Goal: Information Seeking & Learning: Learn about a topic

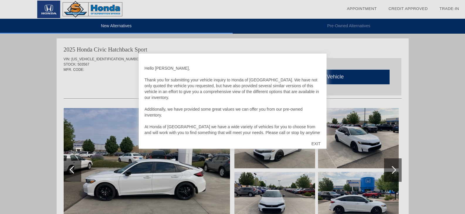
click at [312, 145] on div "EXIT" at bounding box center [315, 144] width 21 height 18
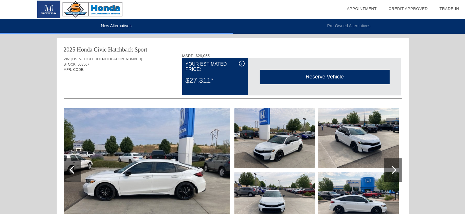
click at [185, 161] on img at bounding box center [147, 170] width 166 height 124
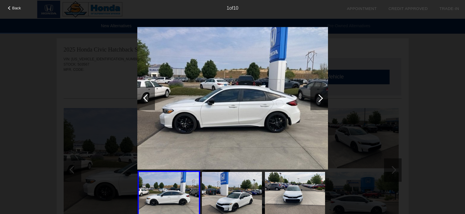
click at [319, 101] on div at bounding box center [319, 98] width 8 height 8
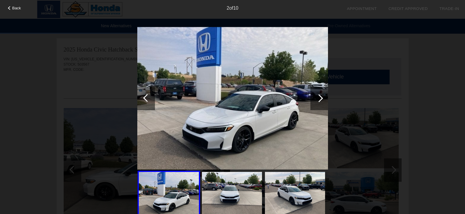
click at [319, 101] on div at bounding box center [319, 98] width 8 height 8
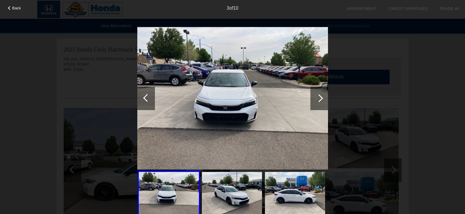
click at [319, 101] on div at bounding box center [319, 98] width 8 height 8
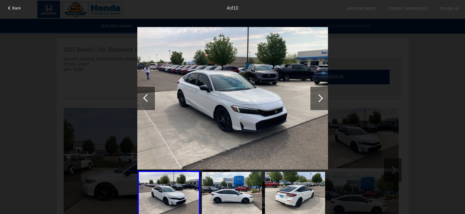
click at [319, 101] on div at bounding box center [319, 98] width 8 height 8
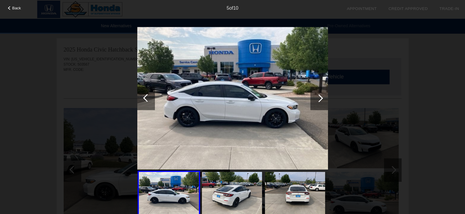
click at [319, 101] on div at bounding box center [319, 98] width 8 height 8
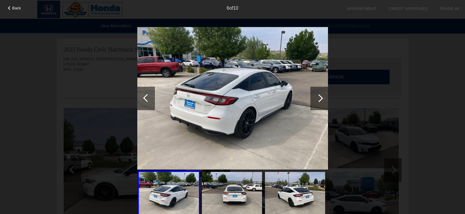
click at [319, 101] on div at bounding box center [319, 98] width 8 height 8
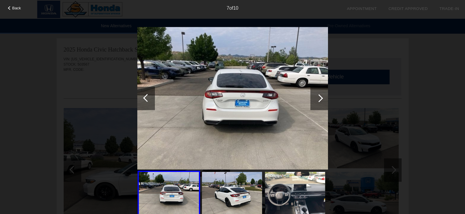
click at [318, 100] on div at bounding box center [319, 98] width 8 height 8
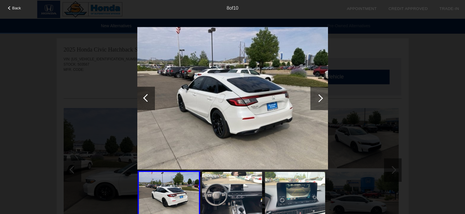
click at [318, 100] on div at bounding box center [319, 98] width 8 height 8
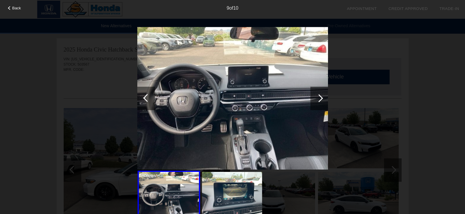
click at [318, 100] on div at bounding box center [319, 98] width 8 height 8
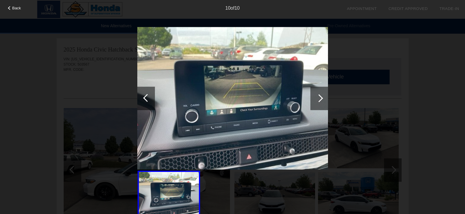
click at [318, 100] on div at bounding box center [319, 98] width 8 height 8
click at [147, 100] on div at bounding box center [147, 98] width 8 height 8
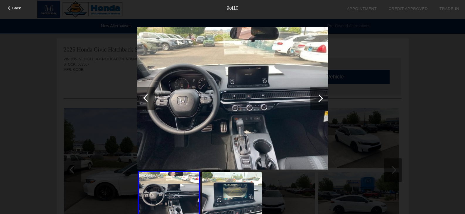
click at [147, 100] on div at bounding box center [147, 98] width 8 height 8
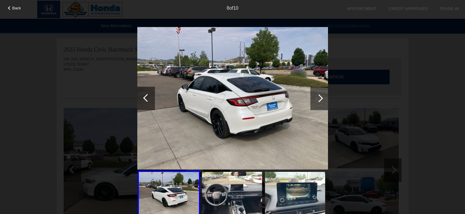
click at [147, 100] on div at bounding box center [147, 98] width 8 height 8
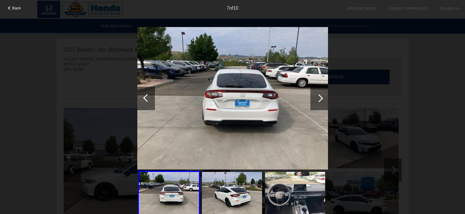
click at [147, 101] on div at bounding box center [147, 98] width 8 height 8
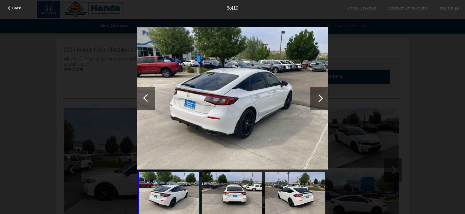
click at [143, 101] on div at bounding box center [146, 98] width 18 height 23
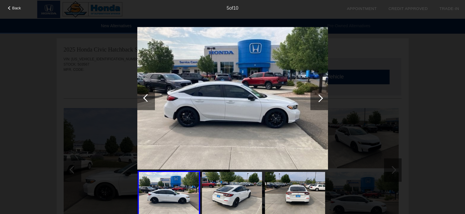
click at [148, 103] on div at bounding box center [146, 98] width 18 height 23
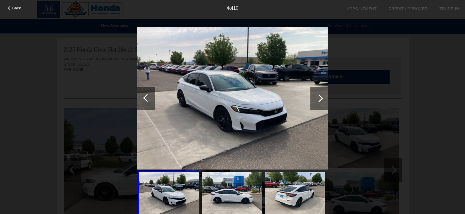
click at [148, 103] on div at bounding box center [146, 98] width 18 height 23
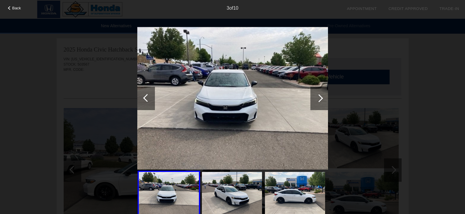
click at [148, 103] on div at bounding box center [146, 98] width 18 height 23
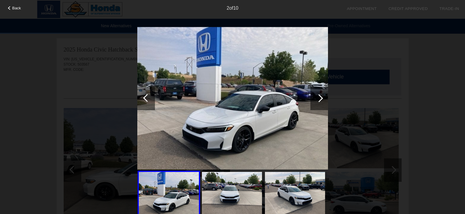
click at [148, 103] on div at bounding box center [146, 98] width 18 height 23
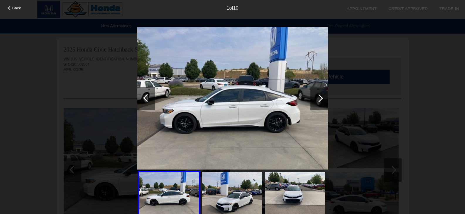
click at [148, 103] on div at bounding box center [146, 98] width 18 height 23
click at [318, 100] on div at bounding box center [319, 98] width 8 height 8
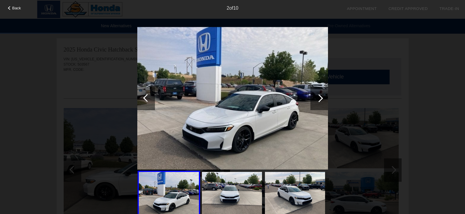
click at [318, 100] on div at bounding box center [319, 98] width 8 height 8
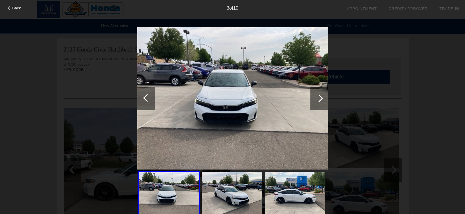
click at [318, 100] on div at bounding box center [319, 98] width 8 height 8
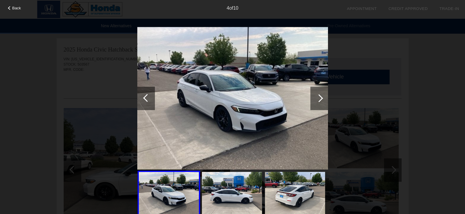
click at [319, 96] on div at bounding box center [319, 98] width 8 height 8
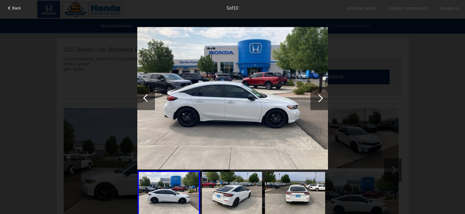
click at [319, 96] on div at bounding box center [319, 98] width 8 height 8
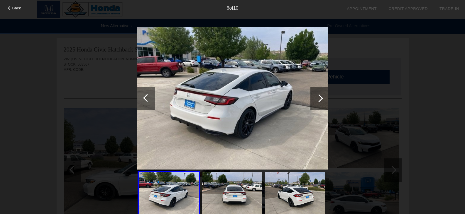
click at [319, 96] on div at bounding box center [319, 98] width 8 height 8
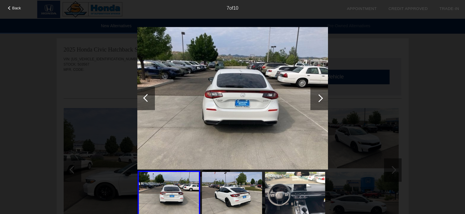
click at [319, 96] on div at bounding box center [319, 98] width 8 height 8
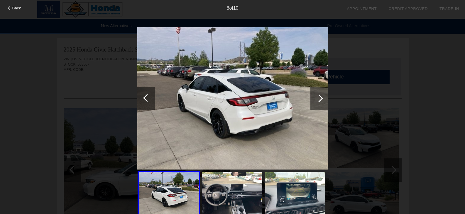
click at [319, 96] on div at bounding box center [319, 98] width 8 height 8
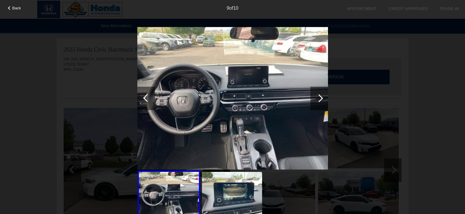
click at [319, 96] on div at bounding box center [319, 98] width 8 height 8
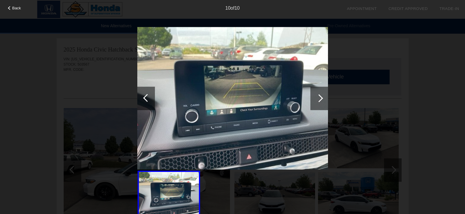
click at [319, 96] on div at bounding box center [319, 98] width 8 height 8
click at [403, 60] on div "Back 10 of 10" at bounding box center [232, 107] width 465 height 214
click at [431, 51] on div "Back 10 of 10" at bounding box center [232, 107] width 465 height 214
click at [220, 18] on div "Back 10 of 10" at bounding box center [232, 107] width 465 height 214
click at [12, 5] on div "10 of 10" at bounding box center [232, 6] width 465 height 12
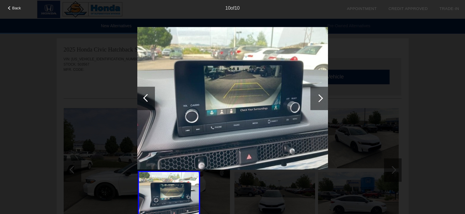
click at [12, 8] on span "Back" at bounding box center [16, 8] width 9 height 4
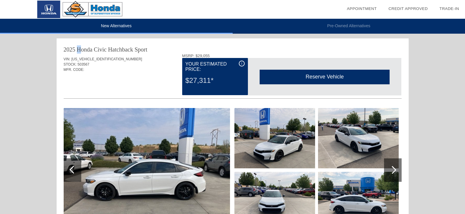
drag, startPoint x: 77, startPoint y: 50, endPoint x: 61, endPoint y: 52, distance: 15.9
click at [61, 52] on div "2025 Honda Civic Hatchback Sport VIN: [US_VEHICLE_IDENTIFICATION_NUMBER] STOCK:…" at bounding box center [233, 201] width 352 height 326
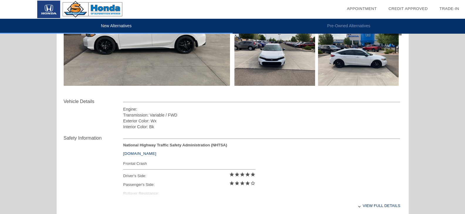
scroll to position [176, 0]
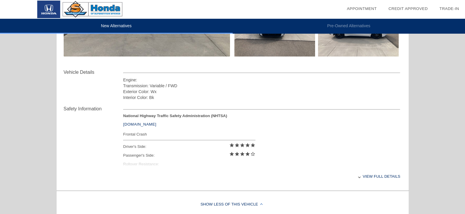
click at [391, 178] on div "View full details" at bounding box center [261, 176] width 277 height 14
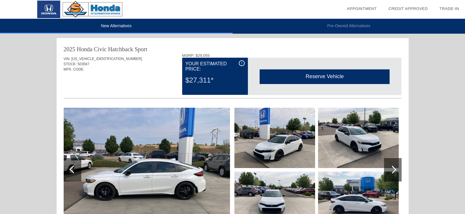
scroll to position [0, 0]
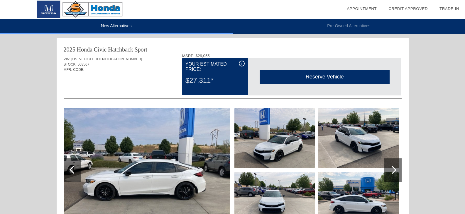
click at [389, 167] on div at bounding box center [393, 170] width 18 height 23
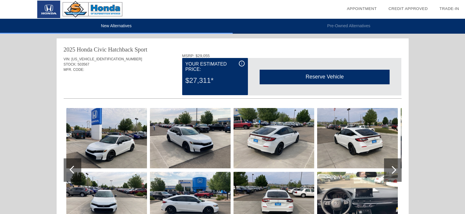
click at [389, 167] on div at bounding box center [393, 170] width 18 height 23
